Goal: Transaction & Acquisition: Purchase product/service

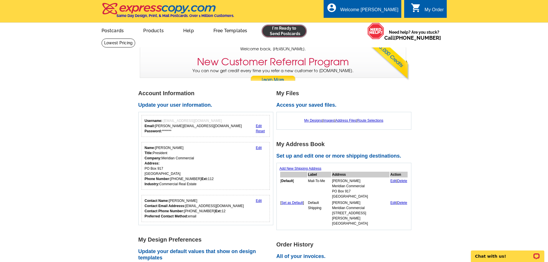
click at [294, 32] on link at bounding box center [284, 30] width 44 height 11
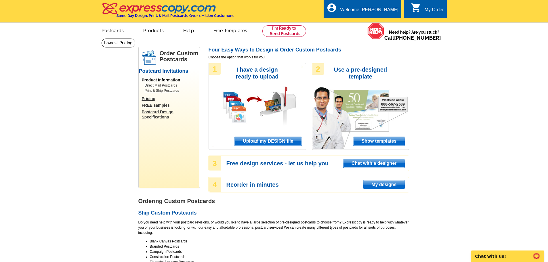
click at [262, 143] on span "Upload my DESIGN file" at bounding box center [267, 141] width 67 height 9
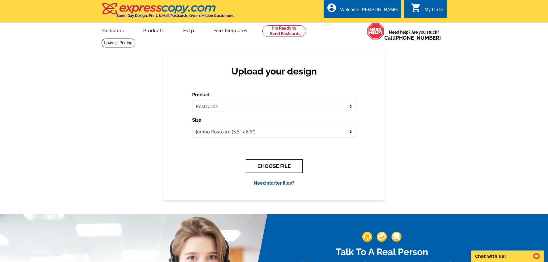
click at [274, 165] on button "CHOOSE FILE" at bounding box center [274, 166] width 57 height 14
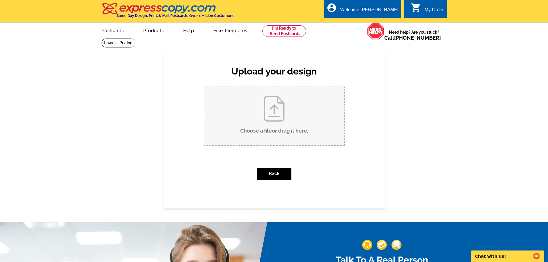
click at [266, 101] on input "Choose a file or drag it here ." at bounding box center [274, 116] width 140 height 58
type input "C:\fakepath\175-185_Market_St-Jumbo_PC.pdf"
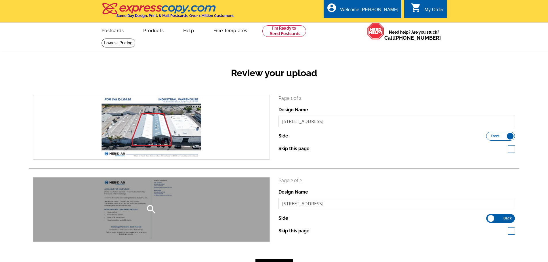
click at [211, 212] on div "search" at bounding box center [151, 209] width 236 height 64
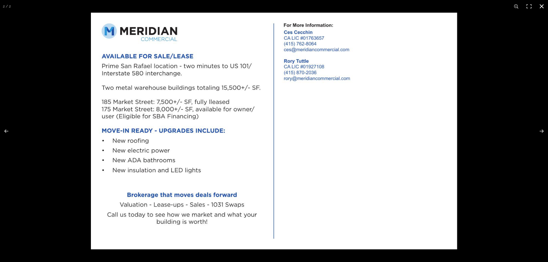
click at [59, 139] on div at bounding box center [274, 131] width 548 height 262
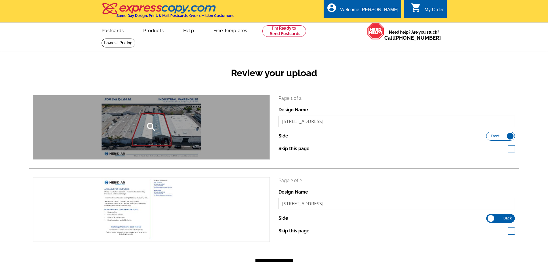
click at [149, 138] on div "search" at bounding box center [151, 127] width 236 height 64
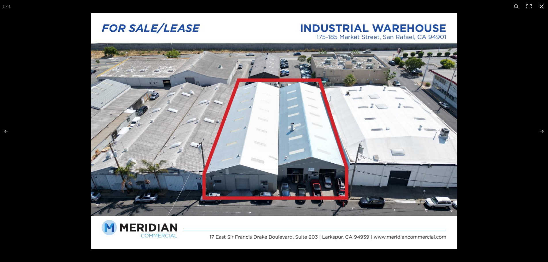
click at [63, 162] on div at bounding box center [274, 131] width 548 height 262
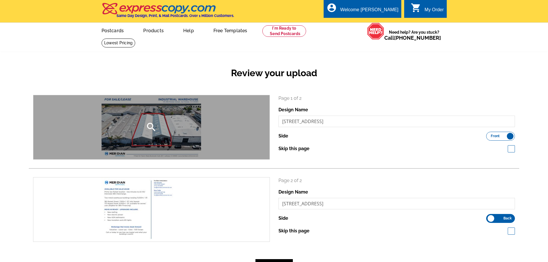
click at [150, 147] on div "search" at bounding box center [151, 127] width 236 height 64
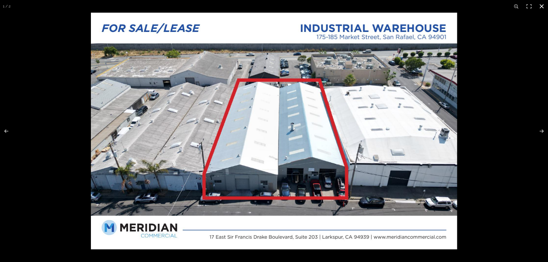
click at [58, 175] on div at bounding box center [274, 131] width 548 height 262
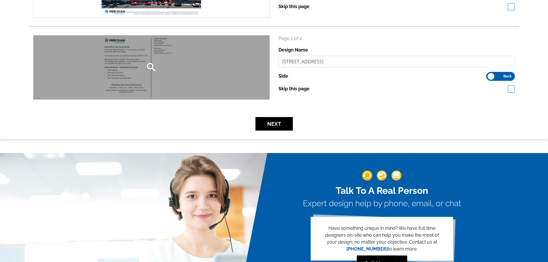
scroll to position [144, 0]
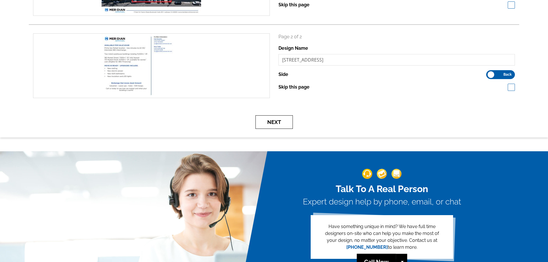
click at [267, 122] on button "Next" at bounding box center [273, 122] width 37 height 14
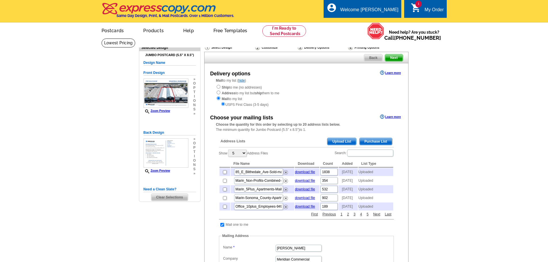
click at [349, 143] on span "Upload List" at bounding box center [341, 141] width 28 height 7
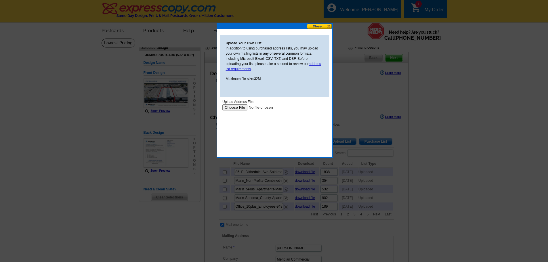
click at [235, 106] on input "file" at bounding box center [258, 107] width 73 height 6
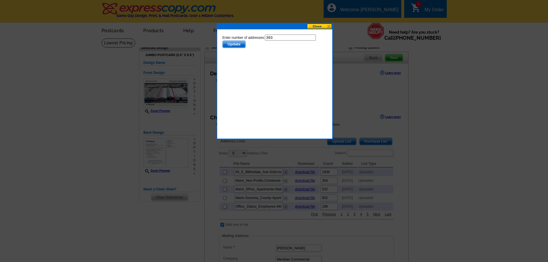
click at [236, 44] on span "Update" at bounding box center [233, 44] width 23 height 7
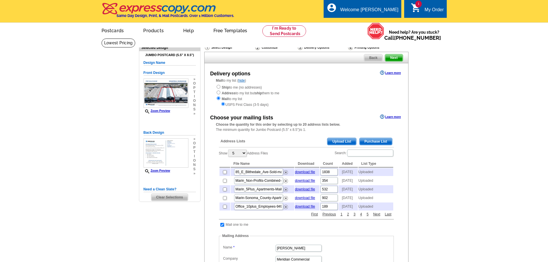
click at [343, 145] on span "Upload List" at bounding box center [341, 141] width 28 height 7
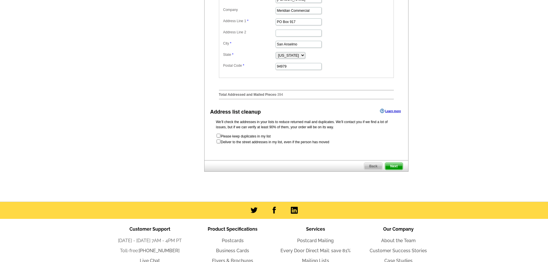
scroll to position [259, 0]
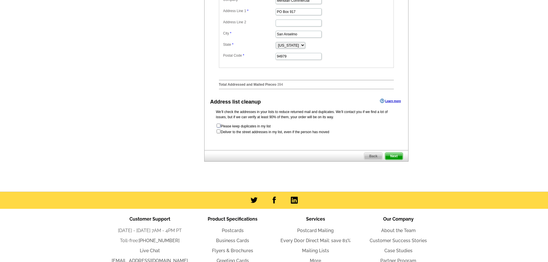
click at [218, 127] on input "checkbox" at bounding box center [218, 126] width 4 height 4
checkbox input "true"
click at [219, 133] on input "checkbox" at bounding box center [218, 131] width 4 height 4
checkbox input "true"
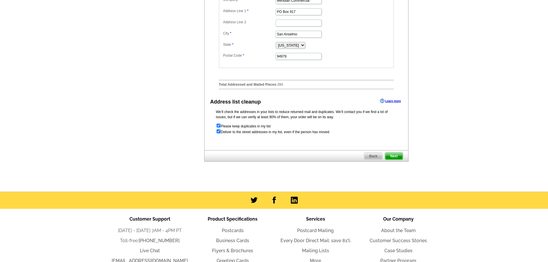
radio input "true"
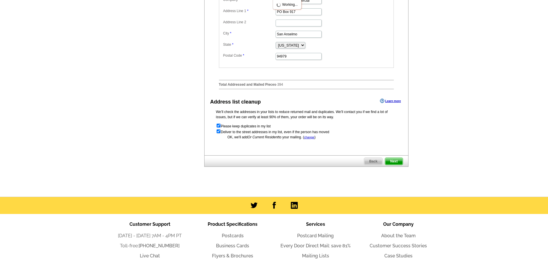
click at [218, 127] on input "checkbox" at bounding box center [218, 126] width 4 height 4
checkbox input "false"
click at [396, 165] on span "Next" at bounding box center [393, 161] width 17 height 7
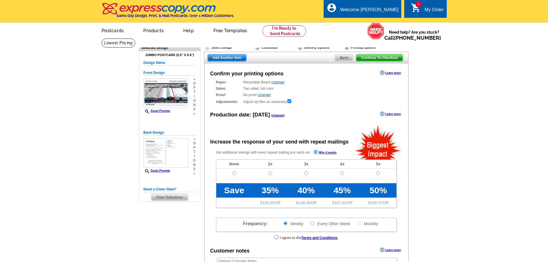
radio input "false"
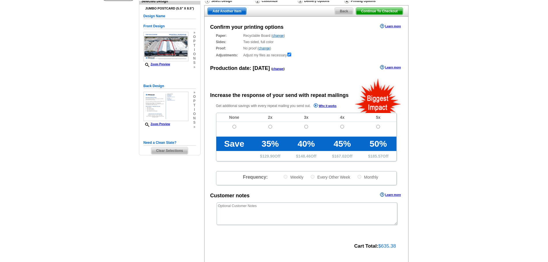
scroll to position [57, 0]
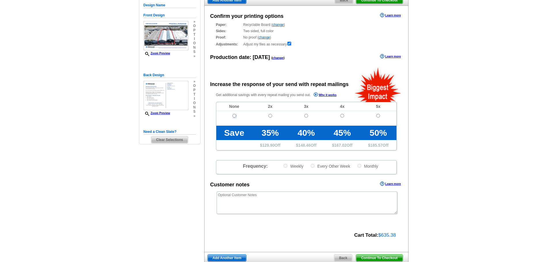
click at [235, 116] on input "radio" at bounding box center [234, 116] width 4 height 4
radio input "true"
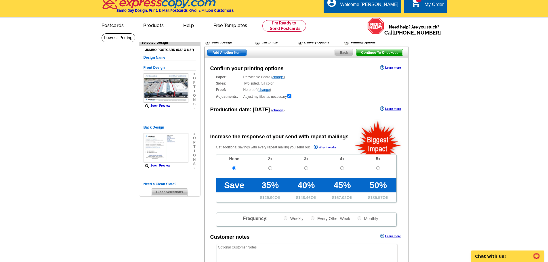
scroll to position [0, 0]
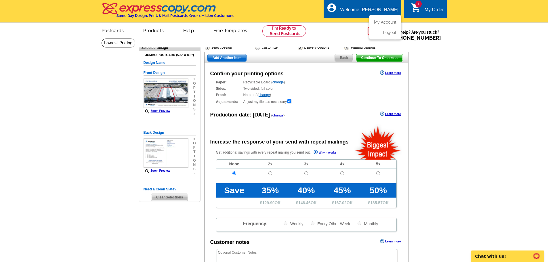
click at [377, 9] on div "Welcome [PERSON_NAME]" at bounding box center [369, 11] width 58 height 8
click at [386, 34] on link "Logout" at bounding box center [388, 32] width 15 height 5
